Goal: Check status: Check status

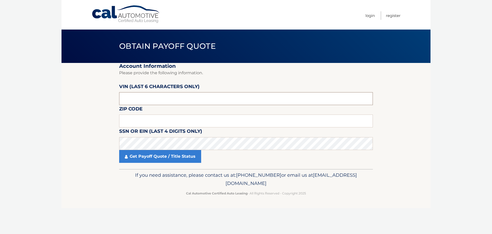
click at [185, 100] on input "text" at bounding box center [246, 98] width 254 height 13
type input "513201"
click at [188, 120] on input "text" at bounding box center [246, 120] width 254 height 13
type input "10965"
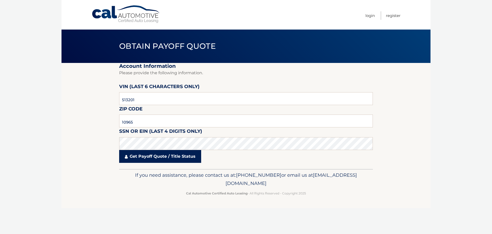
click at [169, 155] on link "Get Payoff Quote / Title Status" at bounding box center [160, 156] width 82 height 13
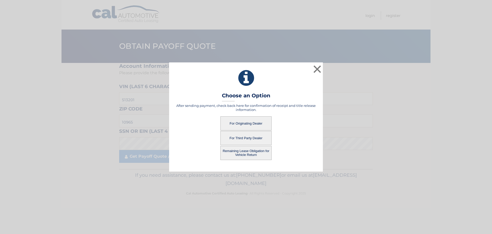
click at [247, 124] on button "For Originating Dealer" at bounding box center [246, 123] width 51 height 14
